Goal: Find specific page/section: Find specific page/section

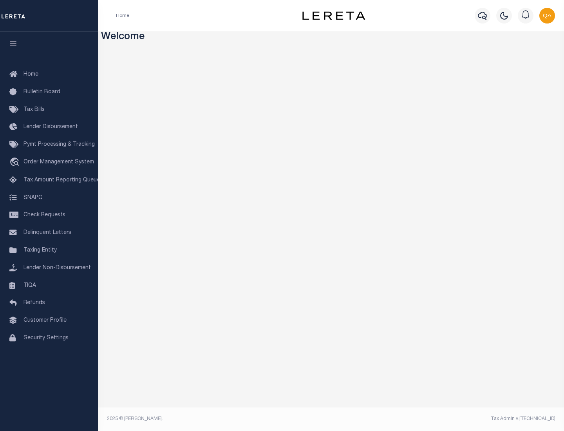
click at [49, 215] on span "Check Requests" at bounding box center [44, 214] width 42 height 5
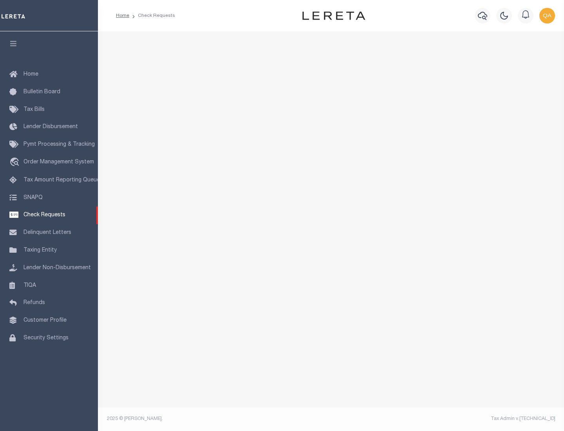
select select "50"
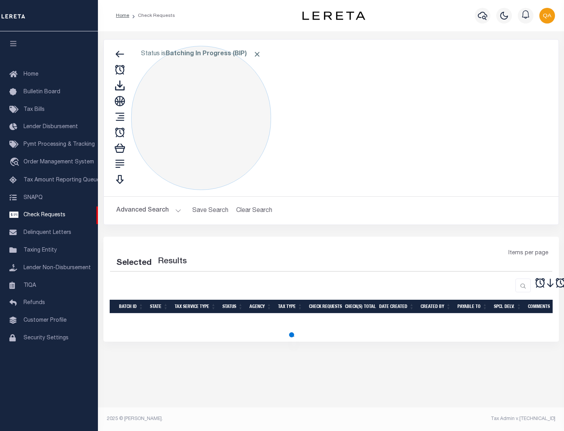
select select "50"
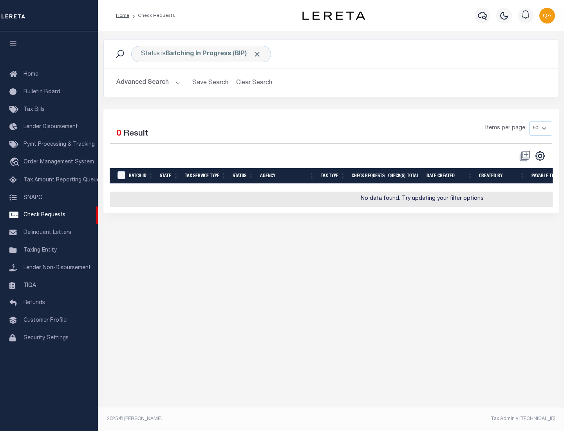
click at [257, 54] on span "Click to Remove" at bounding box center [257, 54] width 8 height 8
